Goal: Information Seeking & Learning: Find specific fact

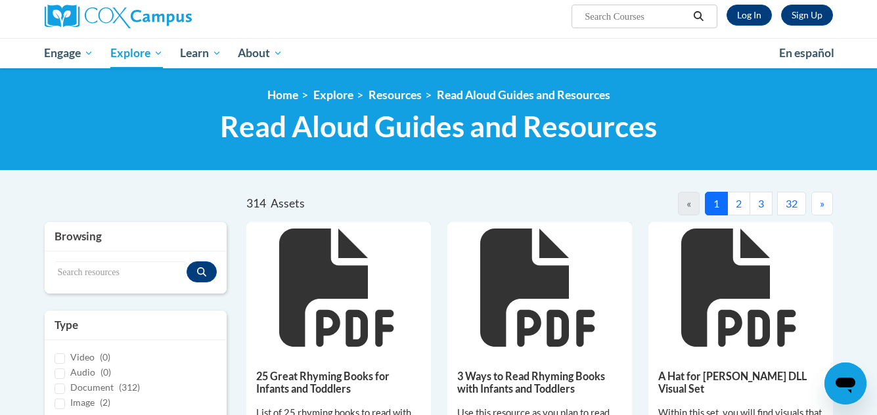
scroll to position [72, 0]
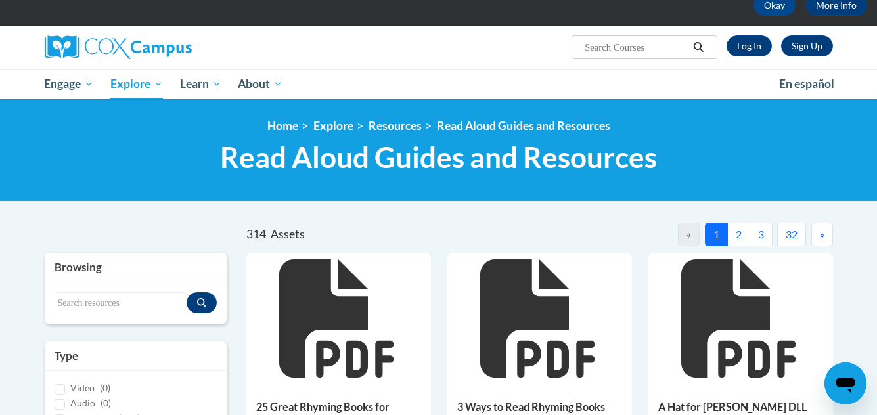
click at [110, 288] on div "Search resources" at bounding box center [136, 303] width 183 height 42
click at [127, 302] on input "Search resources" at bounding box center [121, 303] width 133 height 22
type input "owl babies martin waddell"
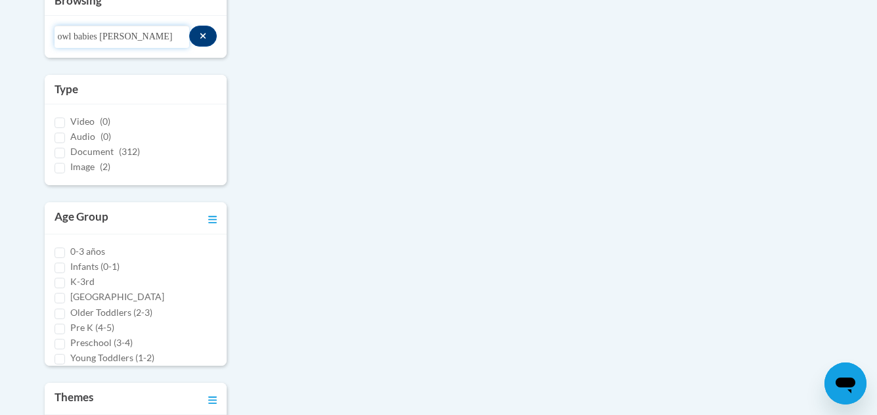
scroll to position [335, 0]
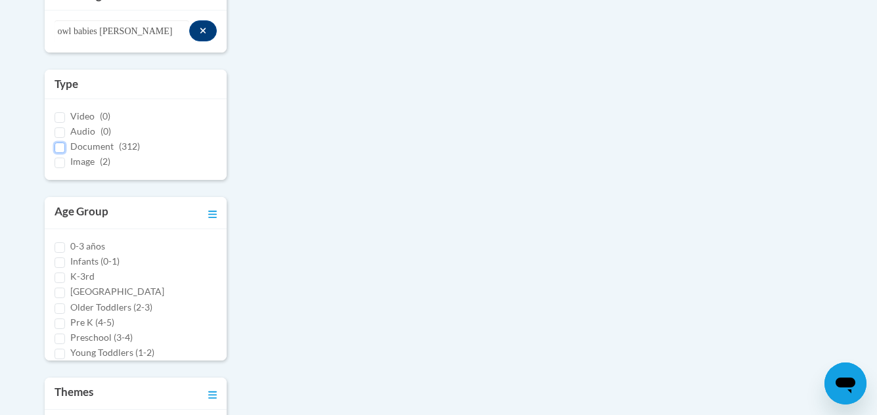
click at [58, 147] on input "Document (312)" at bounding box center [60, 148] width 11 height 11
checkbox input "true"
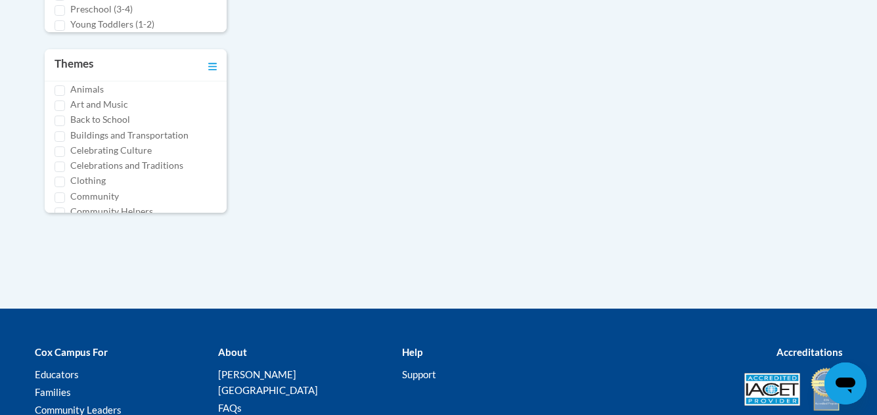
scroll to position [16, 0]
click at [60, 97] on input "Animals" at bounding box center [60, 98] width 11 height 11
checkbox input "true"
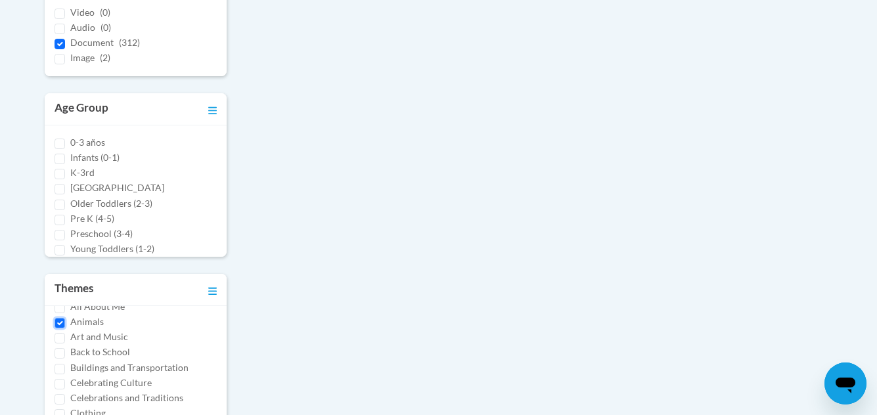
scroll to position [204, 0]
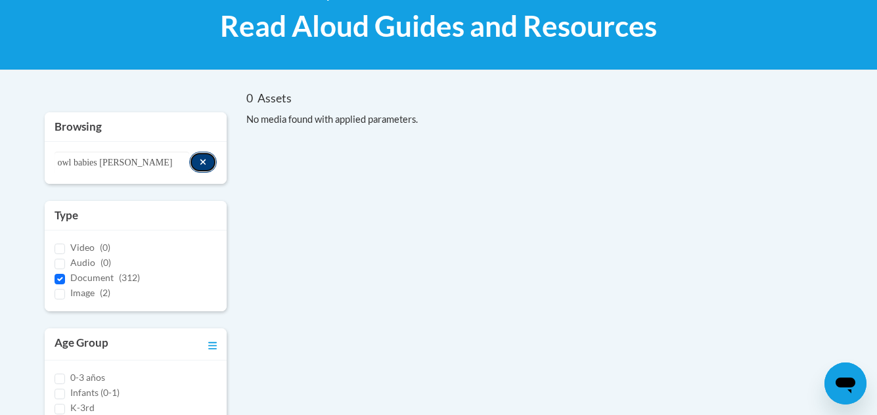
click at [212, 163] on button "Search resources" at bounding box center [203, 162] width 28 height 21
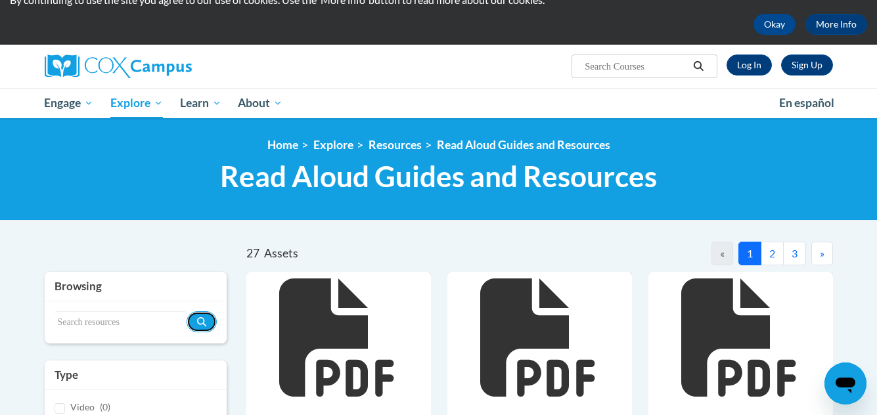
scroll to position [0, 0]
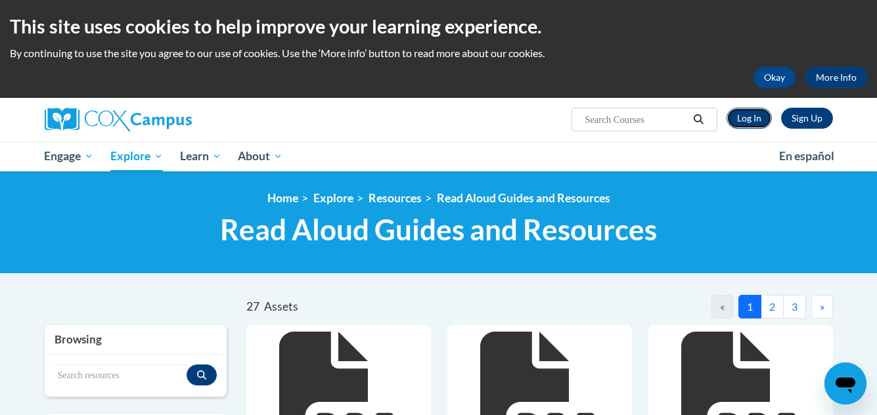
click at [747, 120] on link "Log In" at bounding box center [748, 118] width 45 height 21
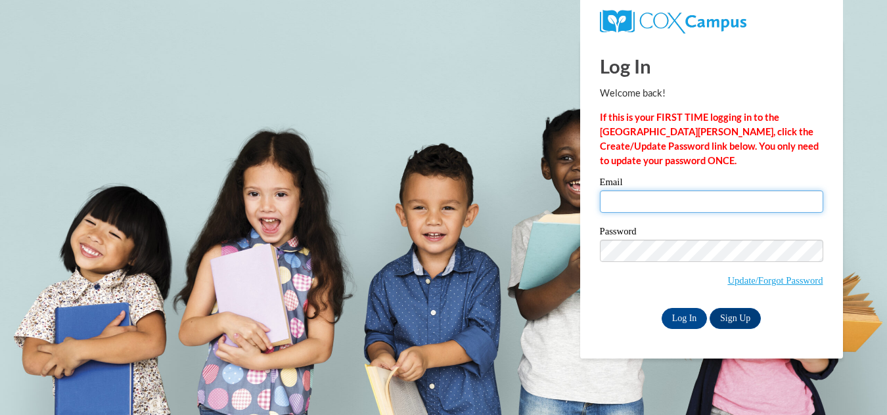
click at [675, 202] on input "Email" at bounding box center [711, 201] width 223 height 22
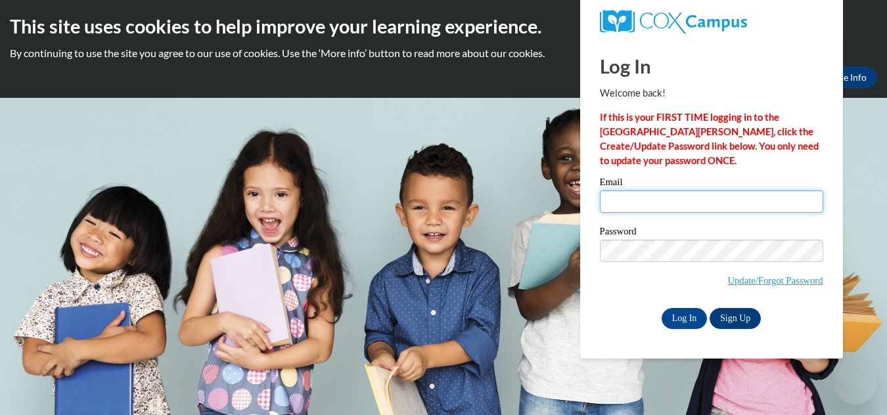
type input "frasiers4@gmail.com"
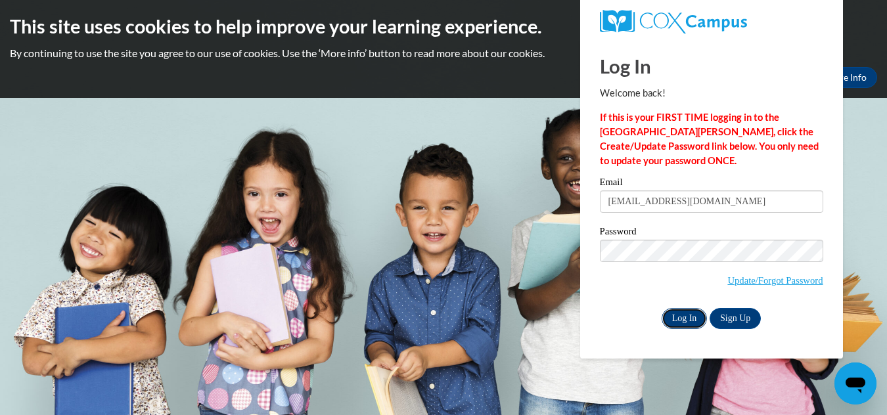
click at [680, 315] on input "Log In" at bounding box center [684, 318] width 46 height 21
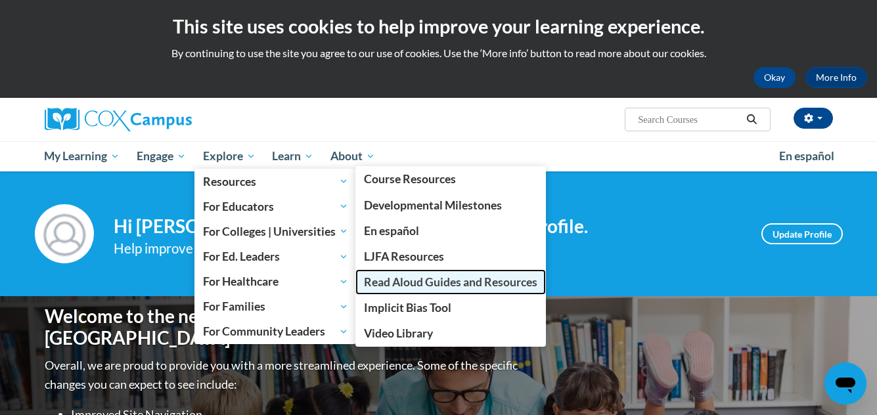
click at [403, 286] on span "Read Aloud Guides and Resources" at bounding box center [450, 282] width 173 height 14
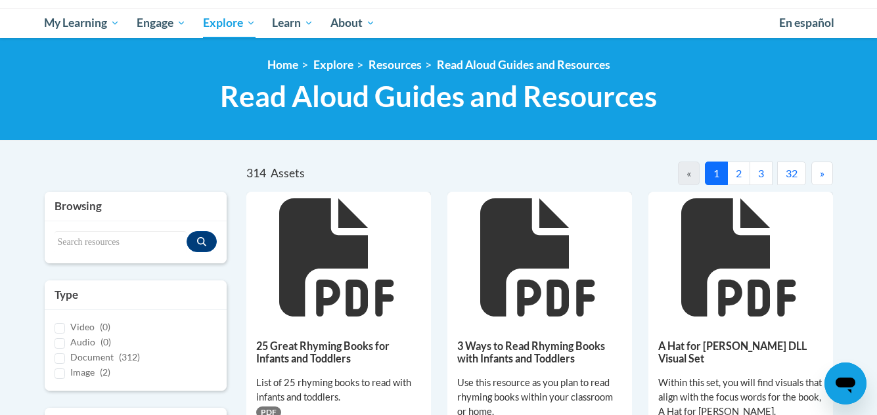
scroll to position [131, 0]
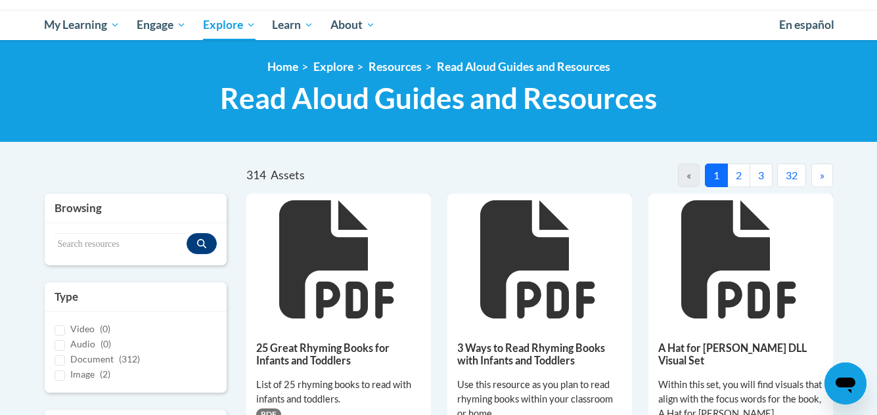
click at [762, 177] on button "3" at bounding box center [760, 176] width 23 height 24
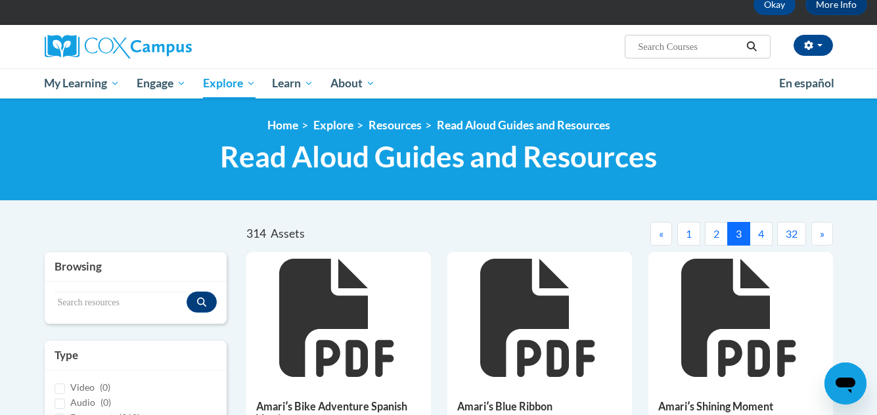
scroll to position [66, 0]
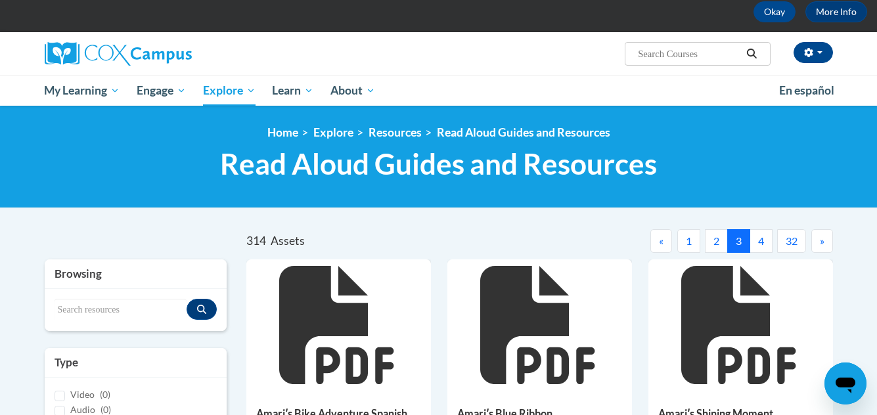
click at [816, 243] on button "»" at bounding box center [822, 241] width 22 height 24
click at [818, 242] on button "»" at bounding box center [822, 241] width 22 height 24
click at [819, 241] on button "»" at bounding box center [822, 241] width 22 height 24
click at [821, 243] on span "»" at bounding box center [822, 240] width 5 height 12
click at [820, 243] on span "»" at bounding box center [822, 240] width 5 height 12
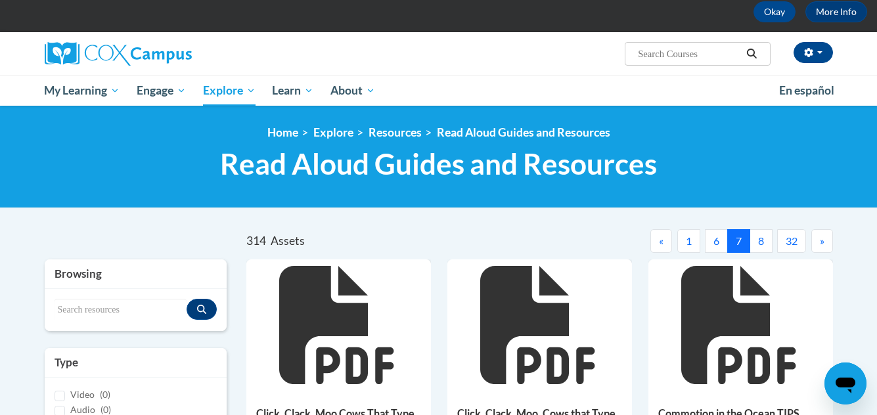
click at [820, 242] on span "»" at bounding box center [822, 240] width 5 height 12
click at [818, 245] on button "»" at bounding box center [822, 241] width 22 height 24
click at [758, 242] on button "11" at bounding box center [757, 241] width 29 height 24
click at [723, 241] on button "11" at bounding box center [729, 241] width 29 height 24
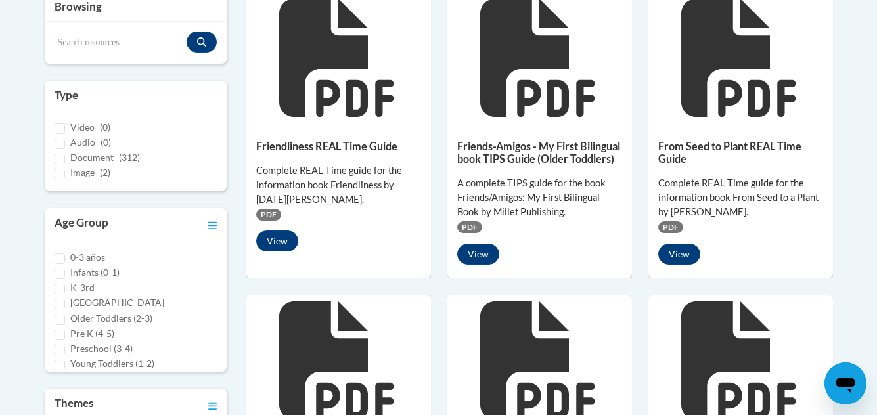
scroll to position [131, 0]
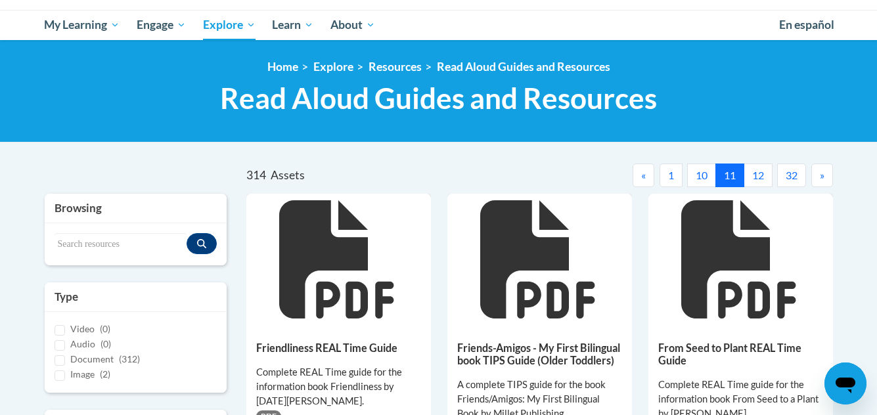
click at [818, 178] on button "»" at bounding box center [822, 176] width 22 height 24
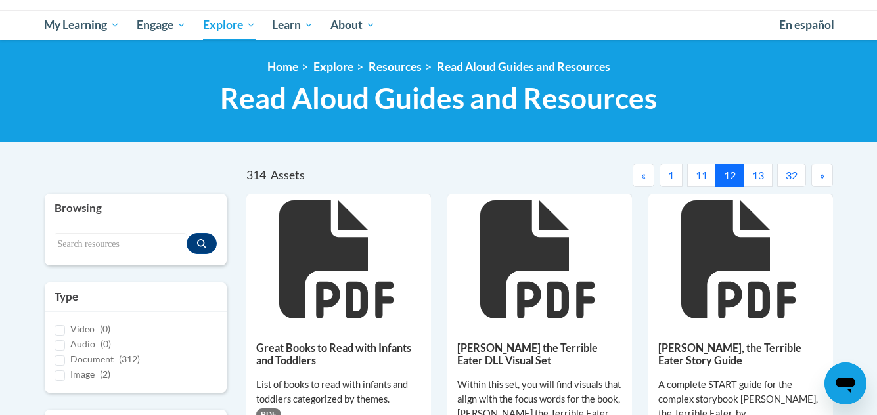
click at [818, 178] on button "»" at bounding box center [822, 176] width 22 height 24
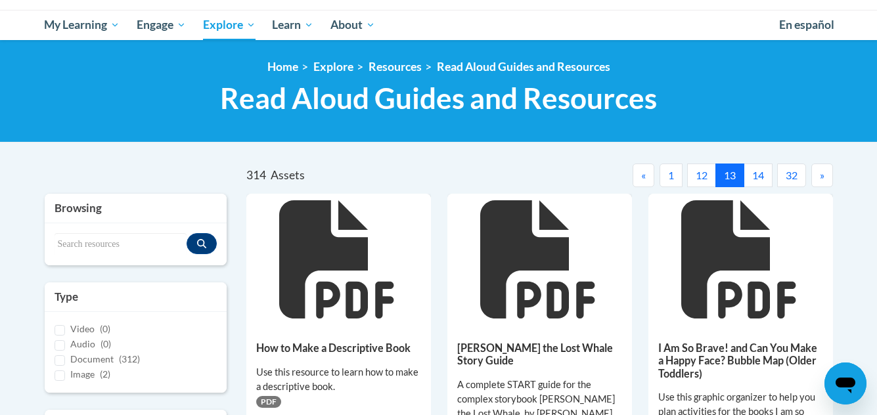
click at [818, 178] on button "»" at bounding box center [822, 176] width 22 height 24
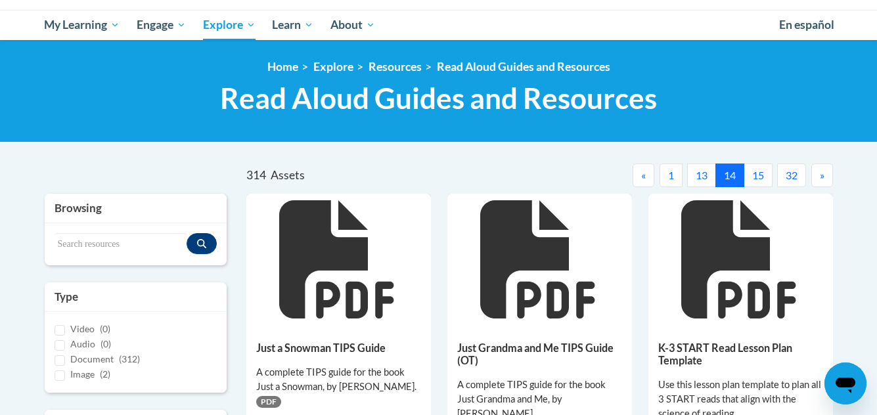
click at [818, 178] on button "»" at bounding box center [822, 176] width 22 height 24
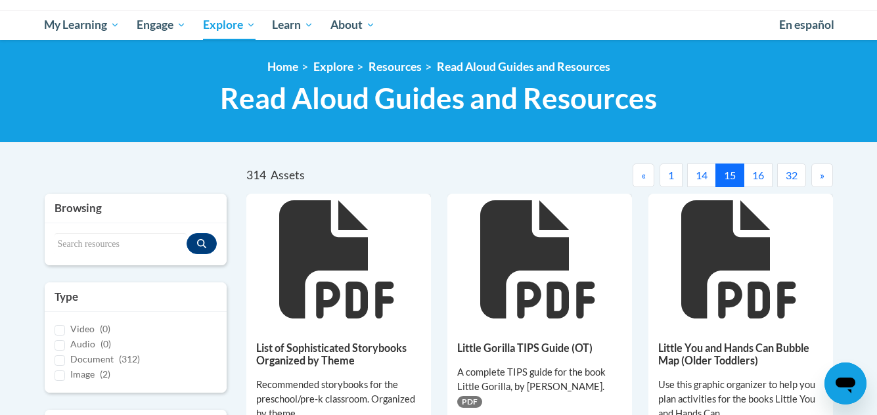
click at [818, 178] on button "»" at bounding box center [822, 176] width 22 height 24
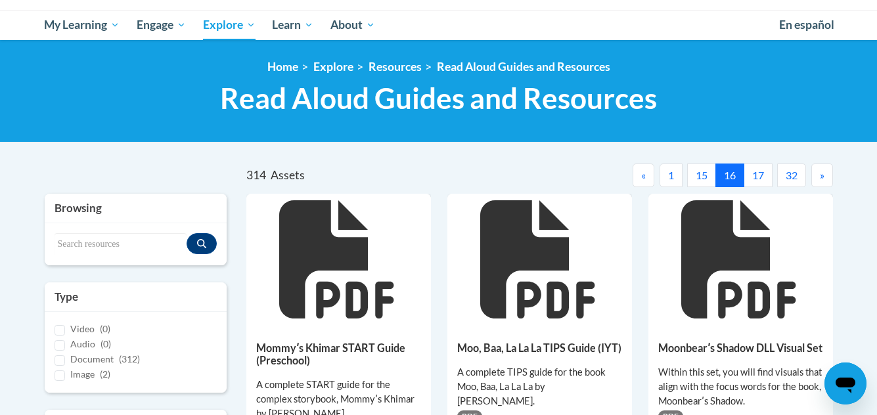
click at [818, 178] on button "»" at bounding box center [822, 176] width 22 height 24
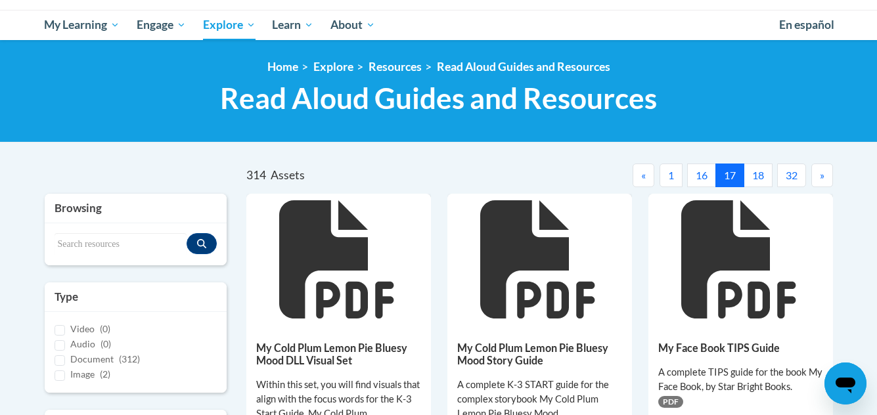
click at [818, 178] on button "»" at bounding box center [822, 176] width 22 height 24
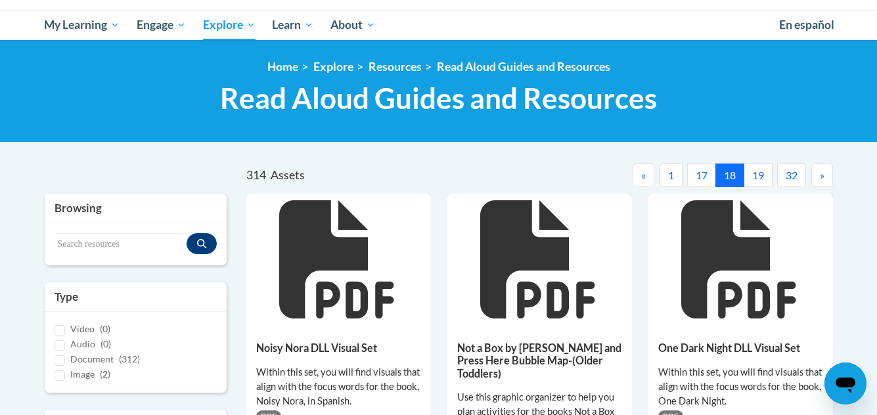
click at [818, 178] on button "»" at bounding box center [822, 176] width 22 height 24
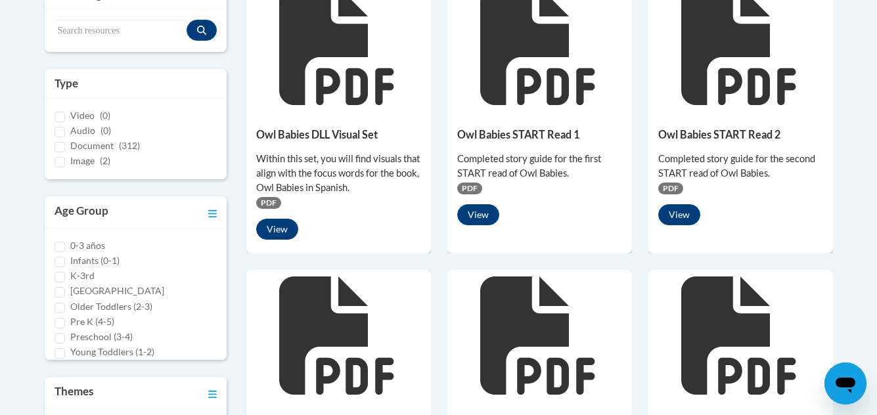
scroll to position [394, 0]
